Goal: Task Accomplishment & Management: Manage account settings

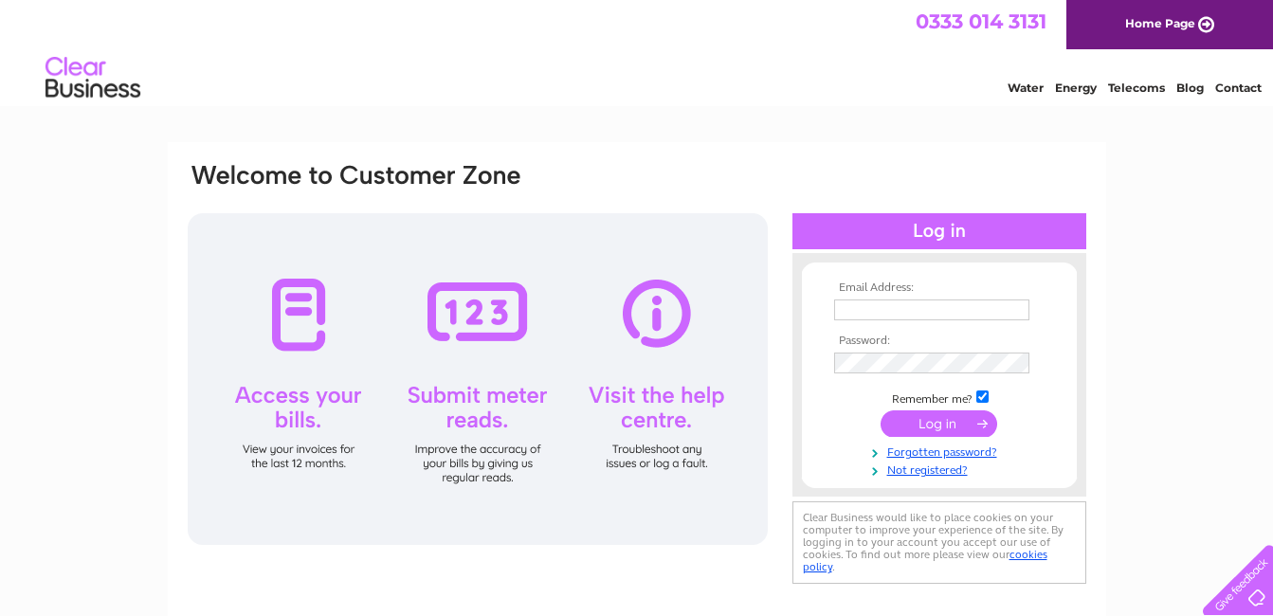
type input "ian.redmond@talk21.com"
click at [934, 419] on input "submit" at bounding box center [939, 423] width 117 height 27
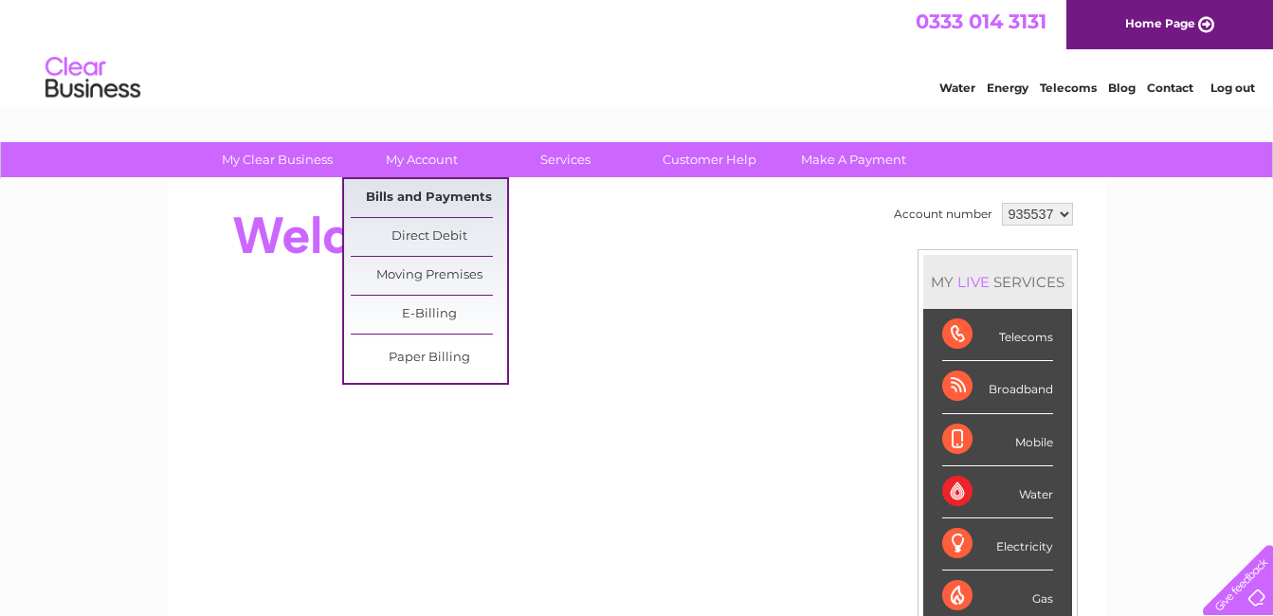
click at [426, 194] on link "Bills and Payments" at bounding box center [429, 198] width 156 height 38
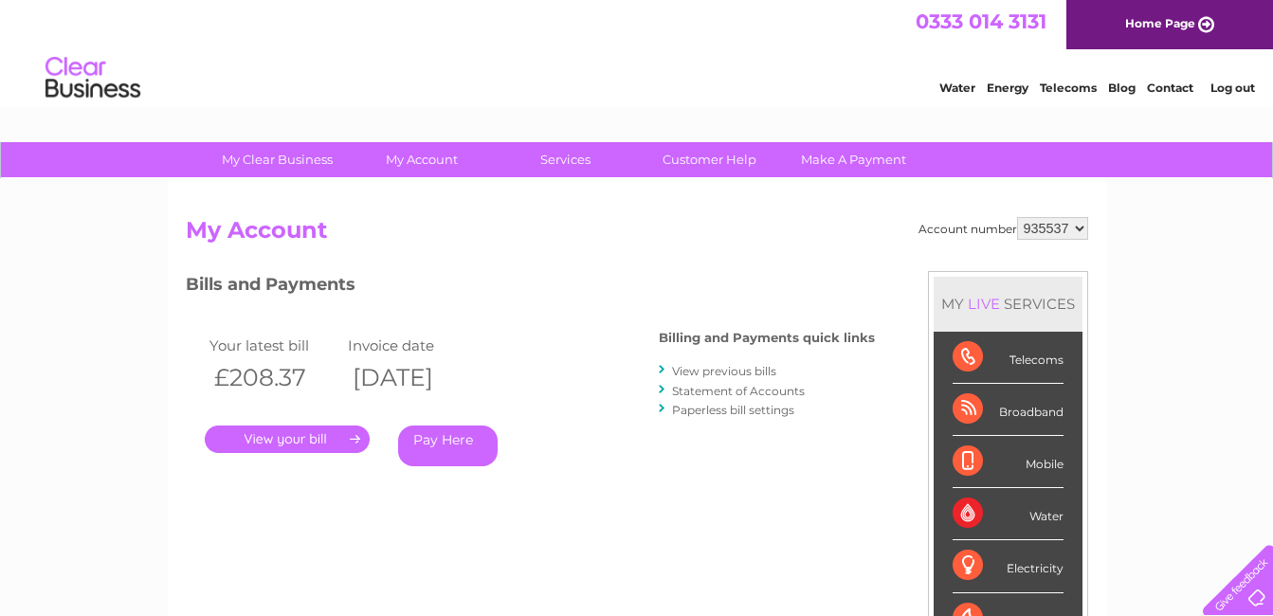
click at [292, 432] on link "." at bounding box center [287, 439] width 165 height 27
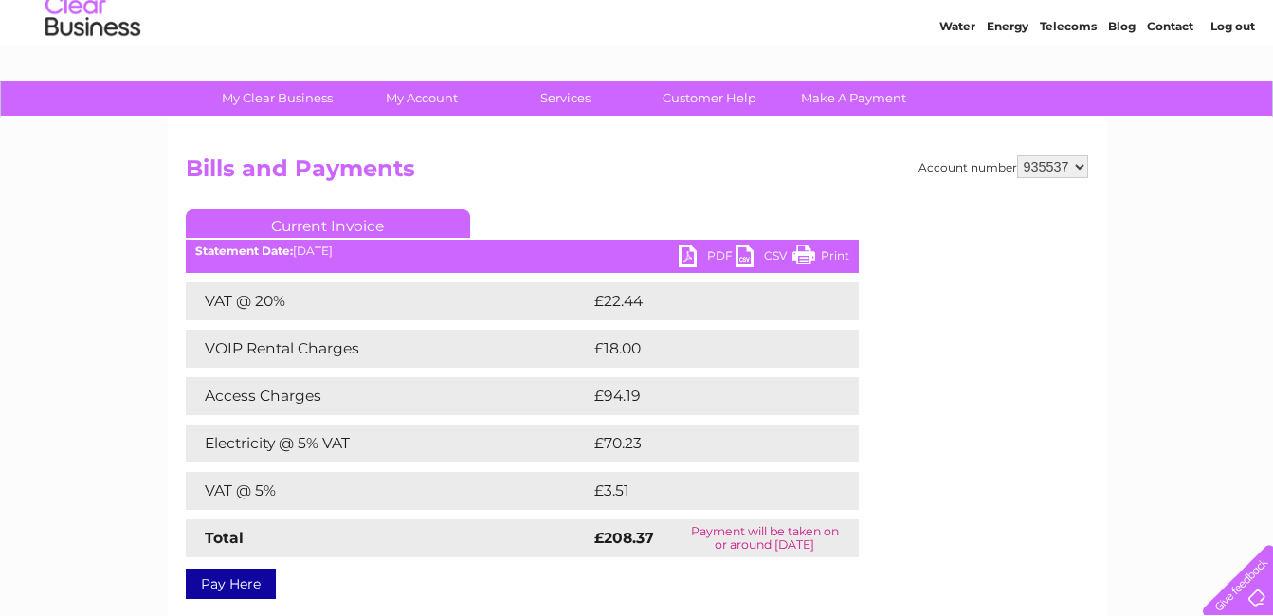
scroll to position [95, 0]
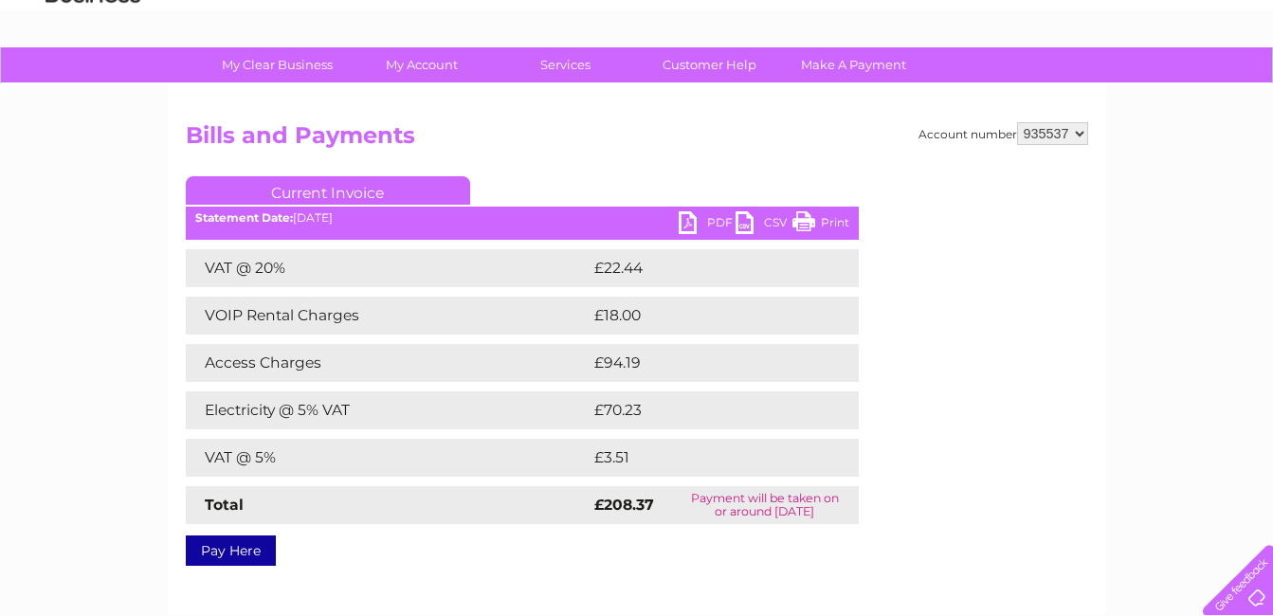
click at [717, 220] on link "PDF" at bounding box center [707, 224] width 57 height 27
